Goal: Register for event/course

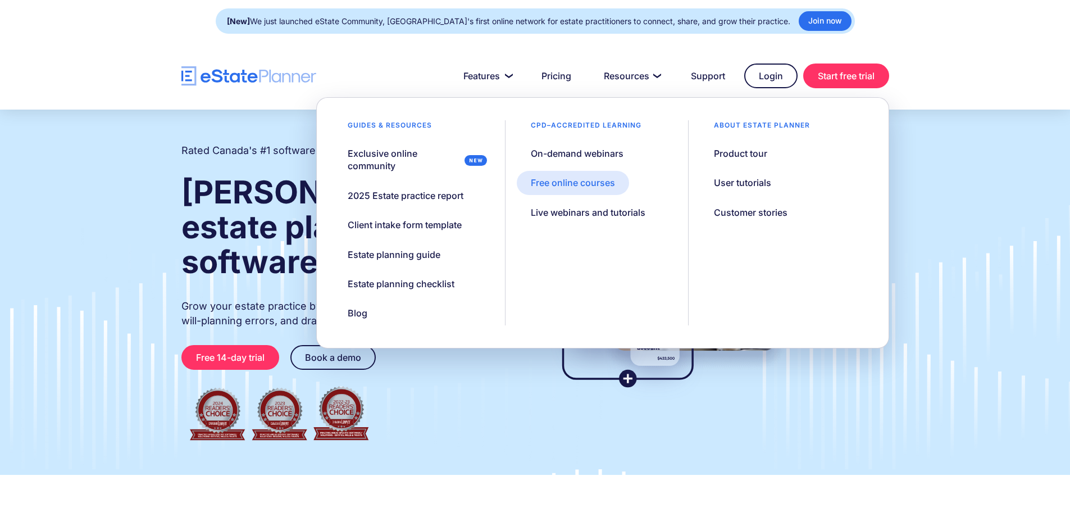
click at [602, 185] on div "Free online courses" at bounding box center [573, 182] width 84 height 12
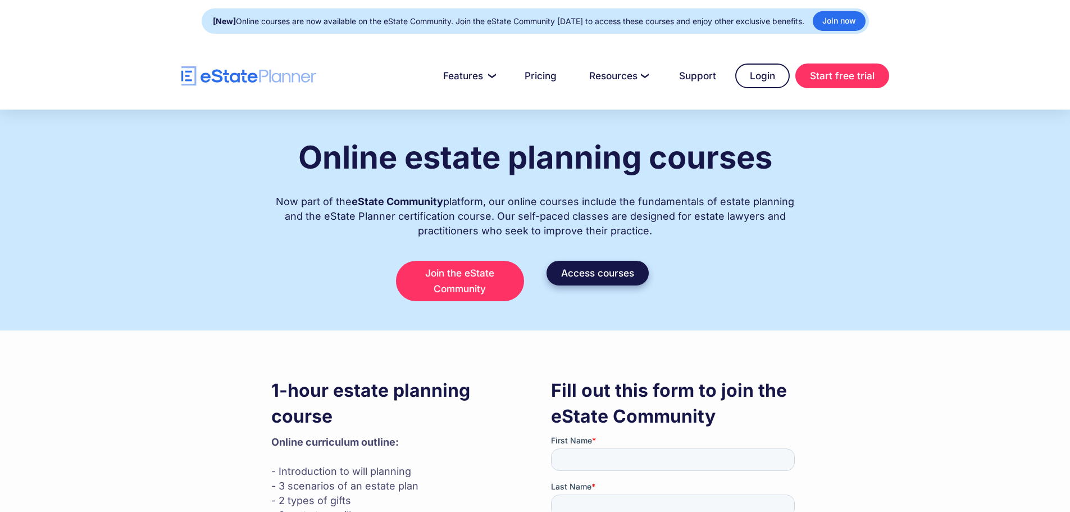
click at [592, 272] on link "Access courses" at bounding box center [598, 273] width 102 height 25
click at [586, 276] on link "Access courses" at bounding box center [598, 273] width 102 height 25
